Goal: Task Accomplishment & Management: Complete application form

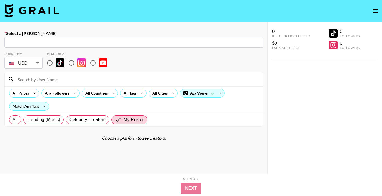
click at [29, 13] on img at bounding box center [31, 10] width 55 height 13
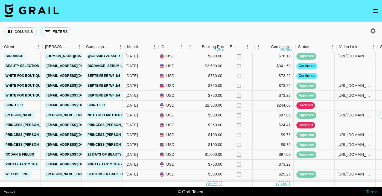
scroll to position [46, 186]
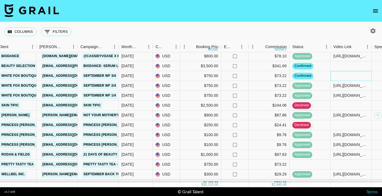
click at [354, 77] on div at bounding box center [351, 76] width 41 height 10
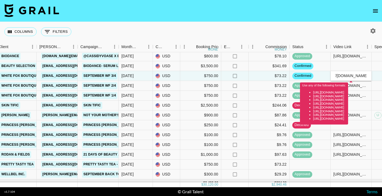
scroll to position [0, 0]
type input "[URL][DOMAIN_NAME][DOMAIN_NAME][PERSON_NAME]"
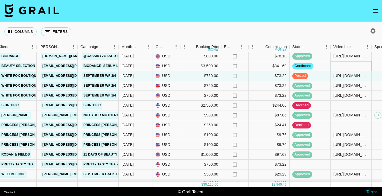
click at [348, 65] on div at bounding box center [351, 66] width 41 height 10
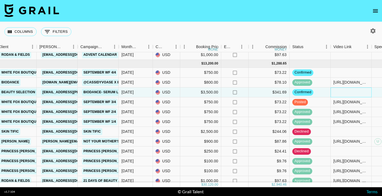
scroll to position [10, 186]
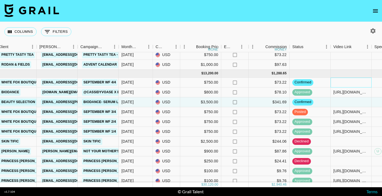
click at [367, 79] on div at bounding box center [351, 83] width 41 height 10
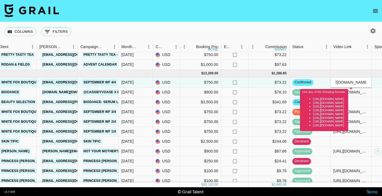
scroll to position [0, 0]
type input "[URL][DOMAIN_NAME][DOMAIN_NAME][PERSON_NAME]"
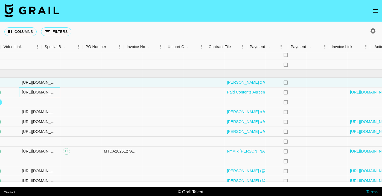
scroll to position [10, 526]
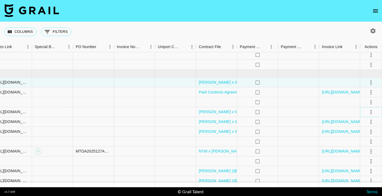
click at [371, 112] on icon "select merge strategy" at bounding box center [371, 112] width 1 height 4
click at [357, 164] on div "Approve" at bounding box center [359, 163] width 17 height 7
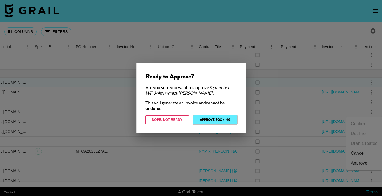
click at [204, 120] on button "Approve Booking" at bounding box center [215, 119] width 44 height 9
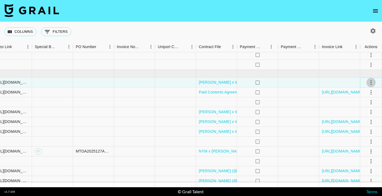
click at [374, 81] on icon "select merge strategy" at bounding box center [371, 82] width 7 height 7
click at [374, 134] on li "Approve" at bounding box center [365, 134] width 36 height 10
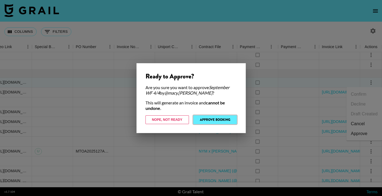
click at [232, 121] on button "Approve Booking" at bounding box center [215, 119] width 44 height 9
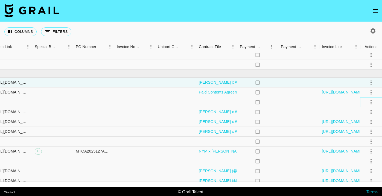
click at [372, 101] on icon "select merge strategy" at bounding box center [371, 102] width 7 height 7
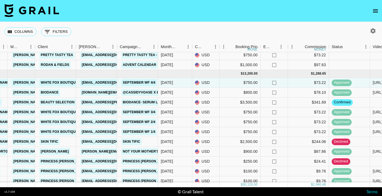
scroll to position [10, 141]
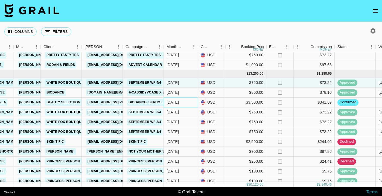
click at [169, 102] on div "[DATE]" at bounding box center [173, 102] width 12 height 5
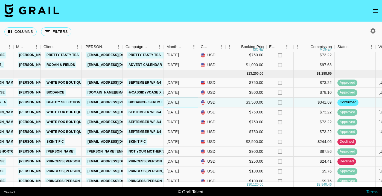
click at [169, 102] on div "[DATE]" at bounding box center [173, 102] width 12 height 5
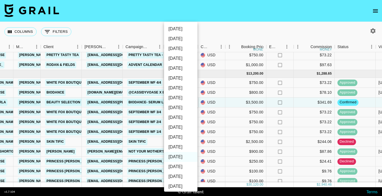
click at [181, 146] on li "[DATE]" at bounding box center [180, 147] width 33 height 10
type input "[DATE]"
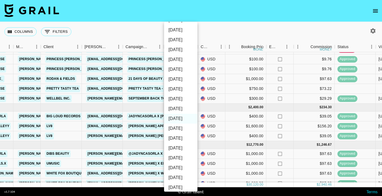
scroll to position [0, 0]
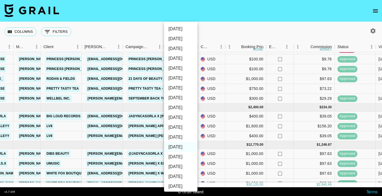
click at [236, 22] on div at bounding box center [191, 98] width 382 height 196
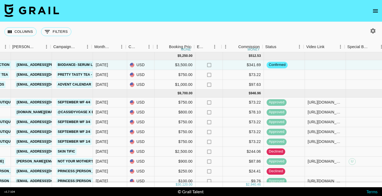
scroll to position [0, 213]
